Goal: Book appointment/travel/reservation

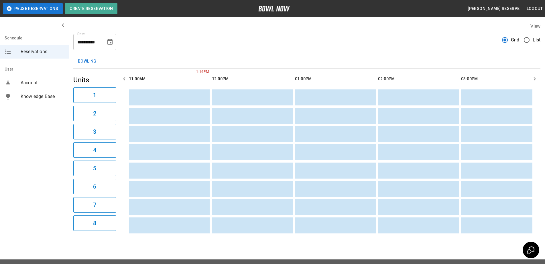
scroll to position [0, 0]
click at [108, 42] on icon "Choose date, selected date is Sep 5, 2025" at bounding box center [109, 42] width 5 height 6
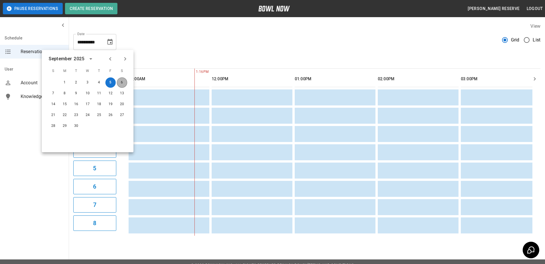
click at [121, 83] on button "6" at bounding box center [122, 83] width 10 height 10
type input "**********"
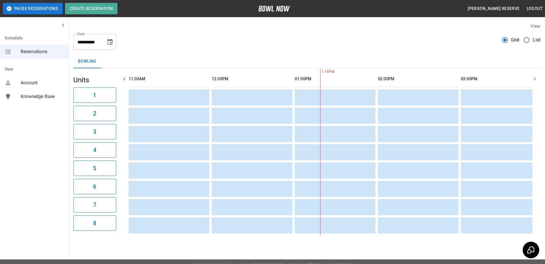
scroll to position [0, 166]
click at [533, 77] on icon "button" at bounding box center [534, 79] width 7 height 7
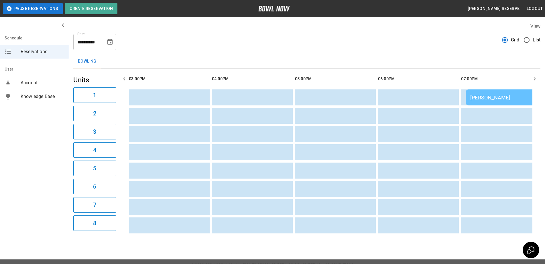
click at [533, 77] on icon "button" at bounding box center [534, 79] width 7 height 7
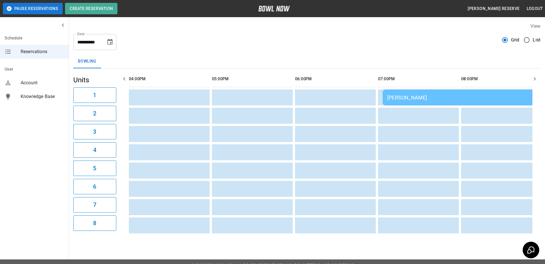
scroll to position [0, 415]
click at [533, 77] on icon "button" at bounding box center [534, 79] width 7 height 7
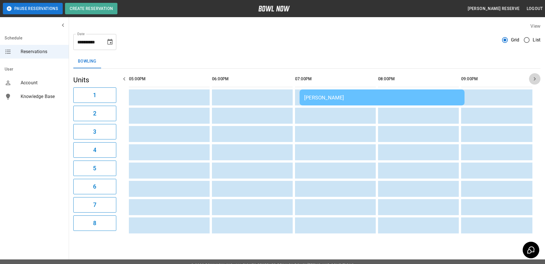
click at [533, 77] on icon "button" at bounding box center [534, 79] width 7 height 7
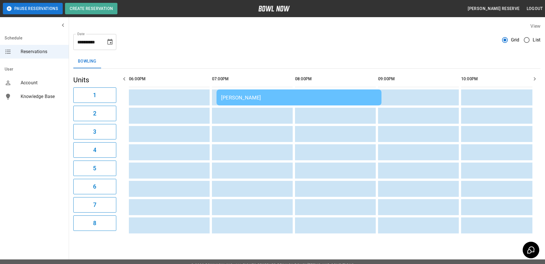
click at [326, 100] on div "[PERSON_NAME]" at bounding box center [299, 98] width 156 height 6
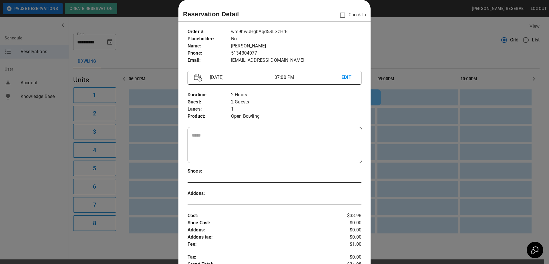
scroll to position [0, 0]
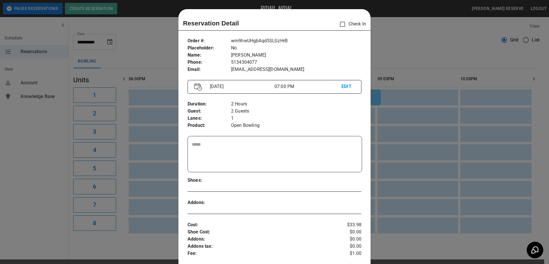
click at [406, 54] on div at bounding box center [274, 132] width 549 height 264
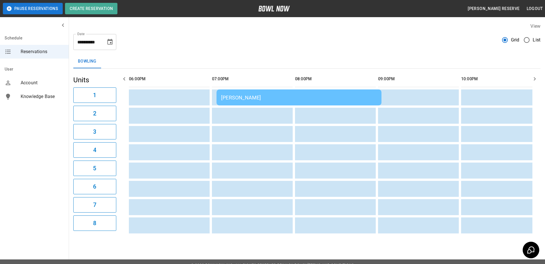
click at [241, 97] on div "[PERSON_NAME]" at bounding box center [299, 98] width 156 height 6
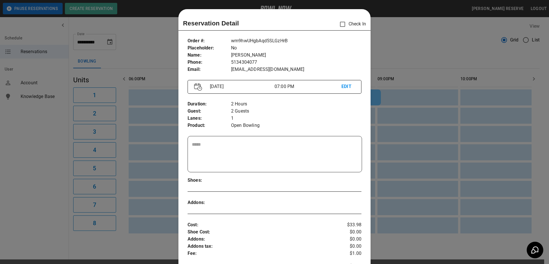
click at [401, 38] on div at bounding box center [274, 132] width 549 height 264
